Goal: Find specific page/section: Find specific page/section

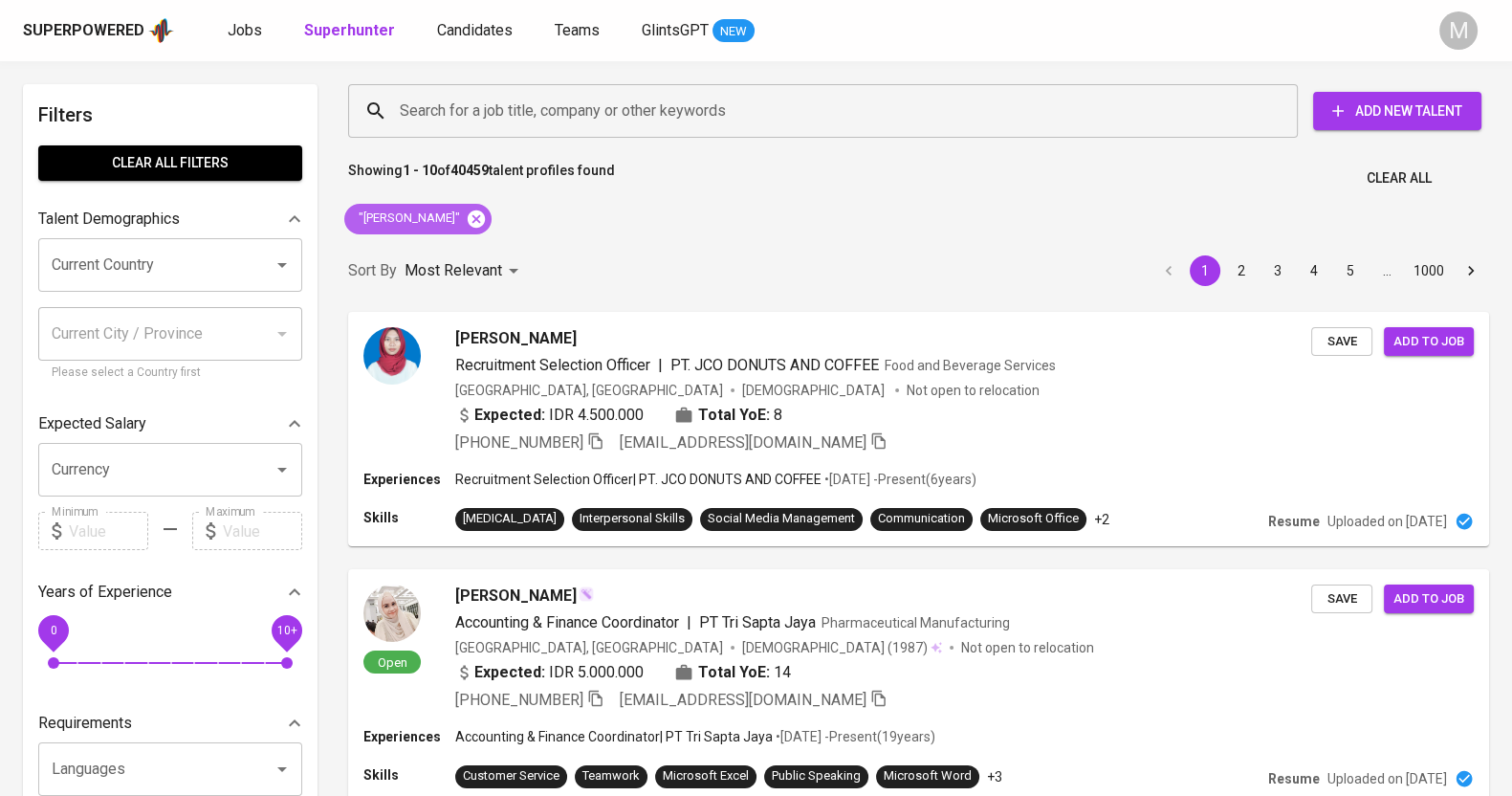
click at [470, 216] on icon at bounding box center [476, 219] width 21 height 21
click at [560, 106] on input "Search for a job title, company or other keywords" at bounding box center [827, 110] width 865 height 36
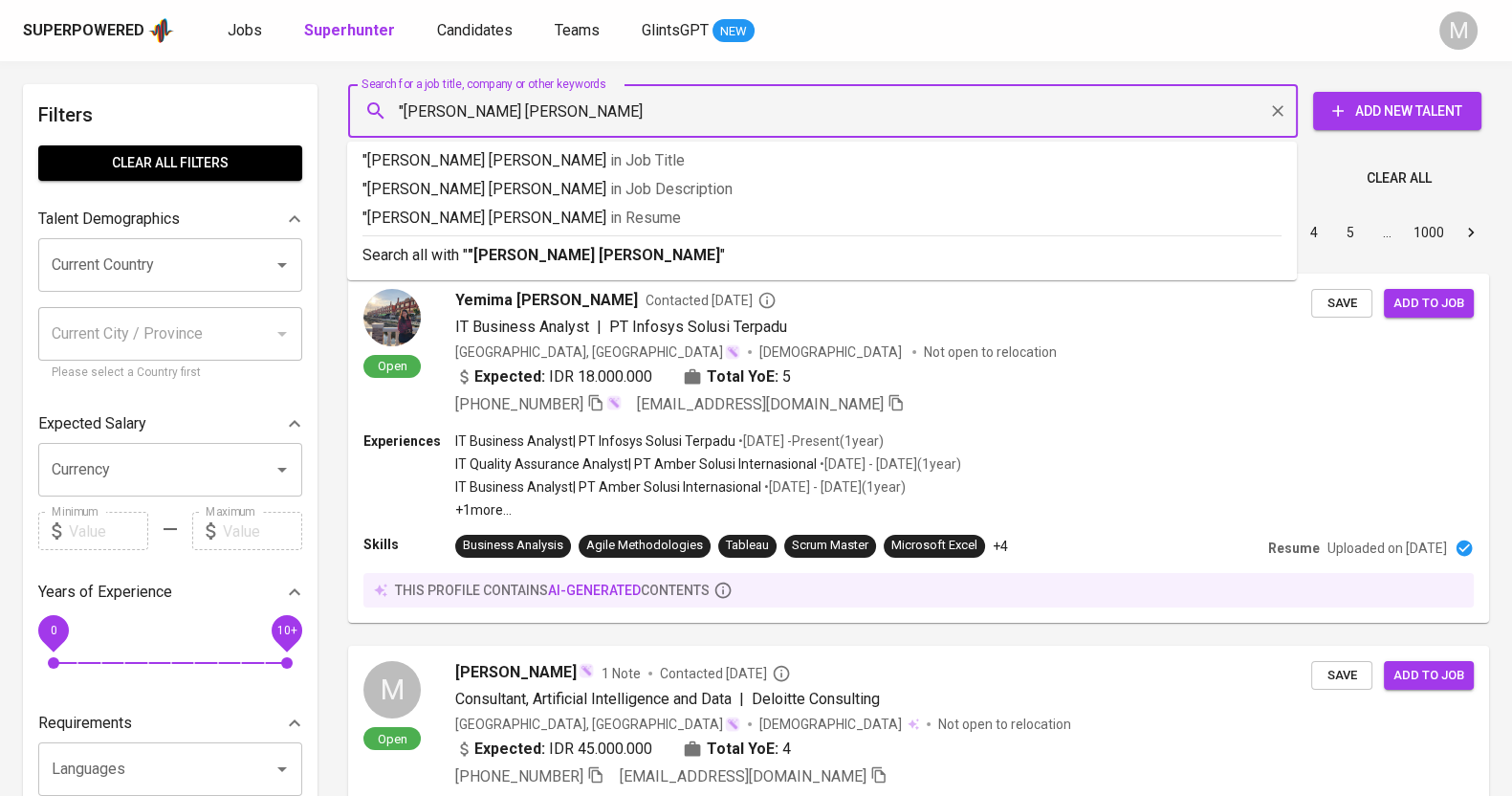
type input ""[PERSON_NAME] [PERSON_NAME]""
click at [521, 255] on b ""[PERSON_NAME] [PERSON_NAME]"" at bounding box center [597, 255] width 258 height 18
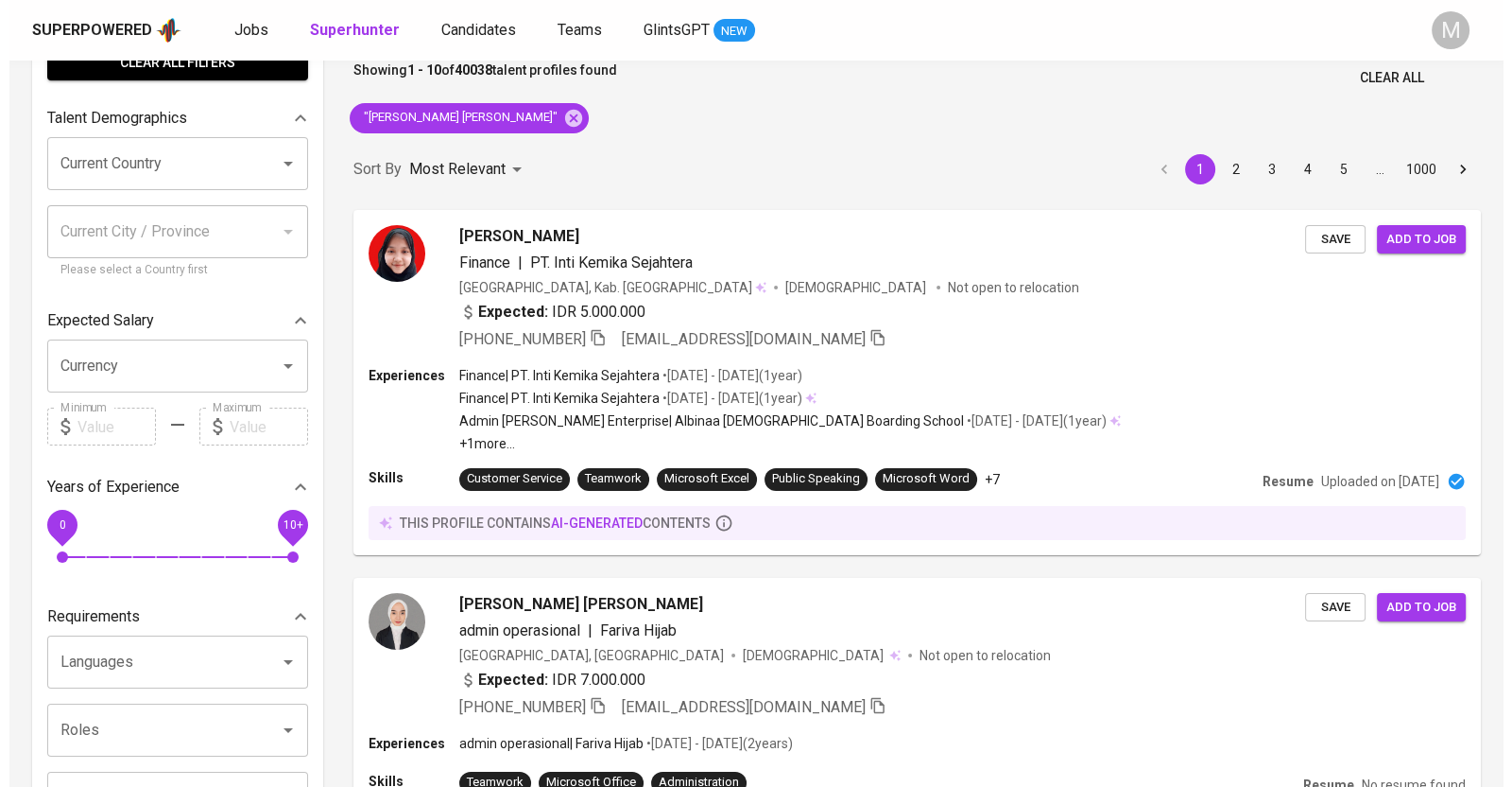
scroll to position [235, 0]
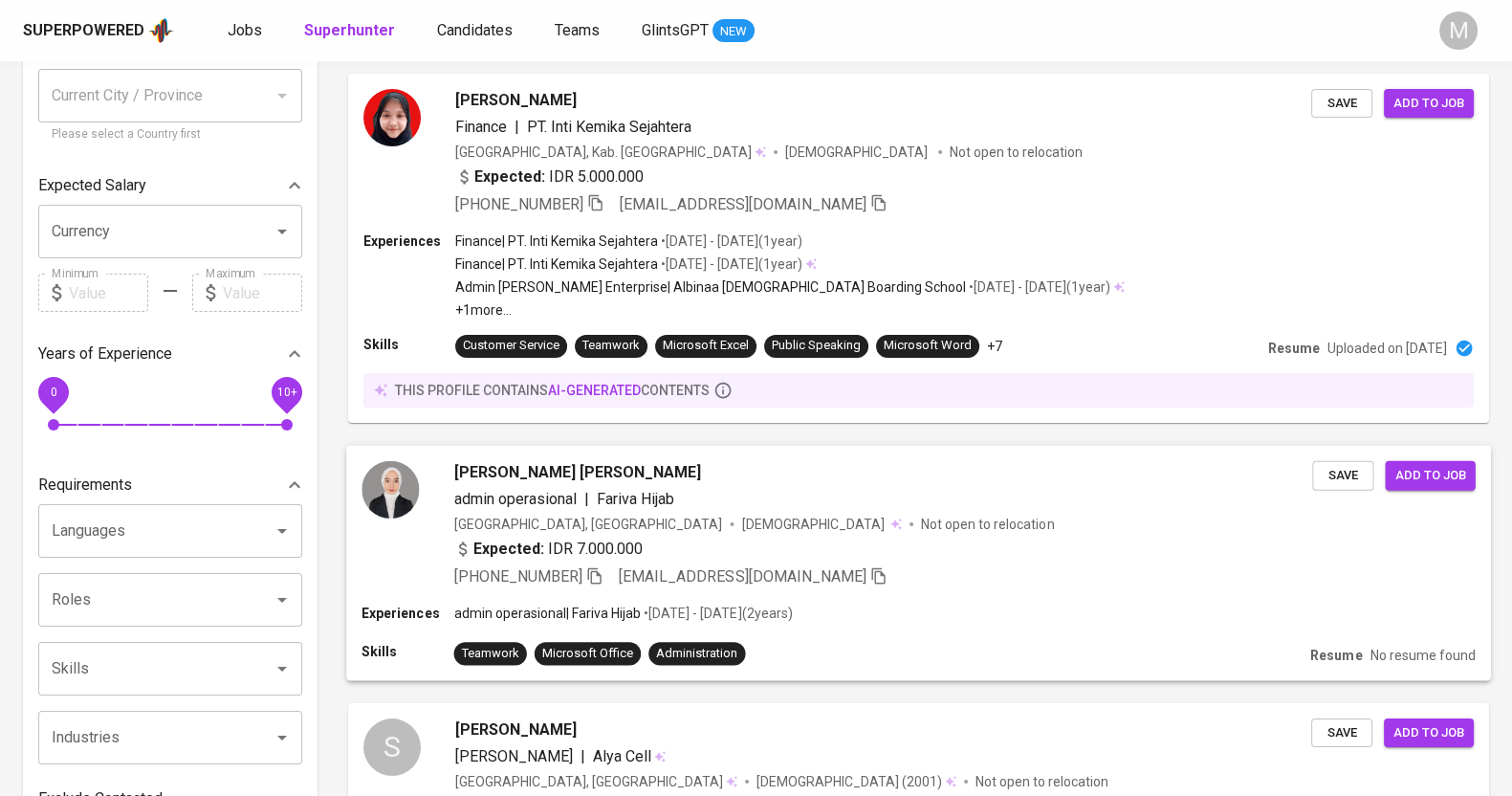
click at [889, 517] on div "[GEOGRAPHIC_DATA], [GEOGRAPHIC_DATA] [DEMOGRAPHIC_DATA] Not open to relocation" at bounding box center [883, 523] width 859 height 19
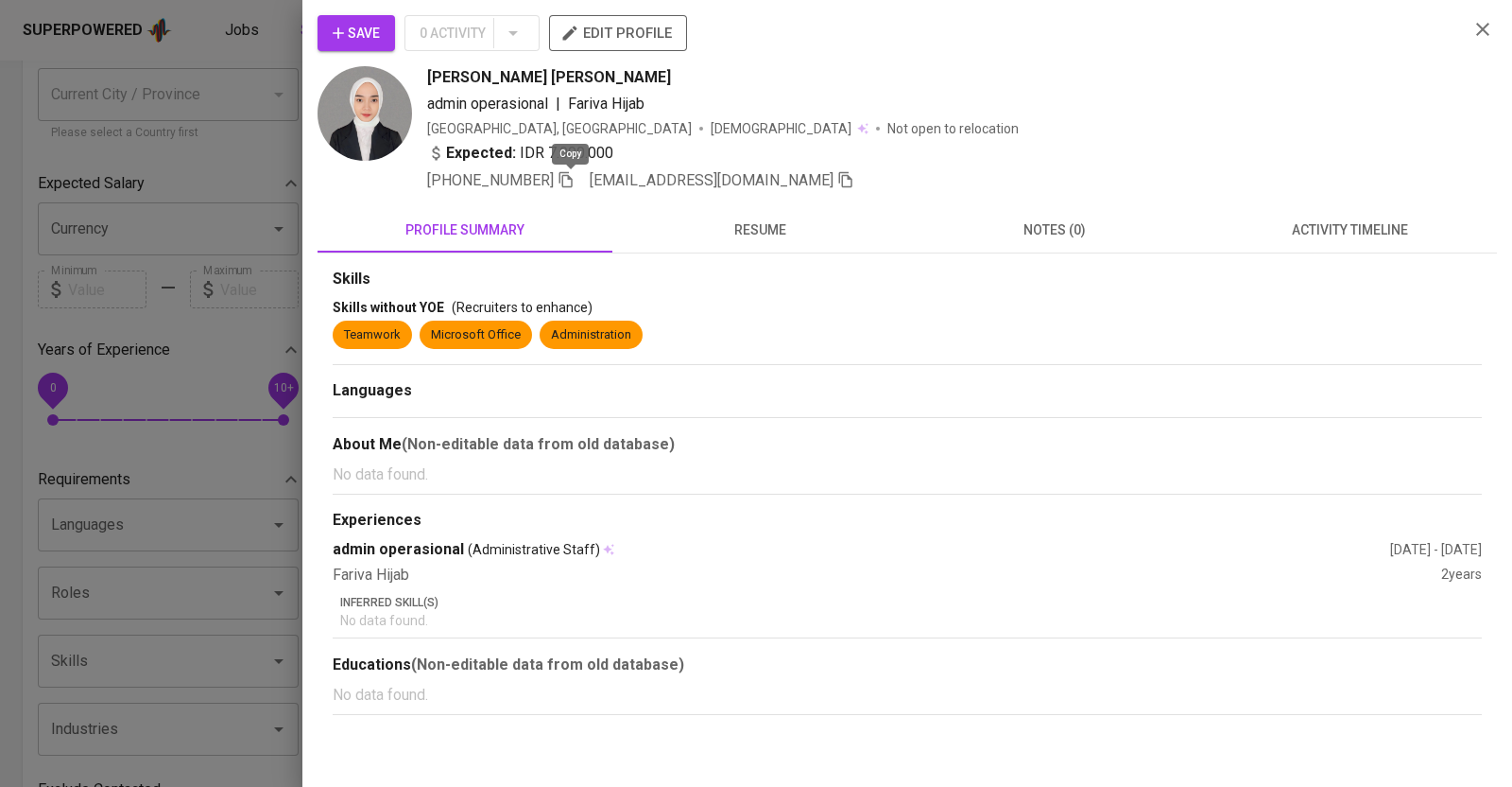
click at [565, 179] on icon "button" at bounding box center [566, 180] width 17 height 17
